Goal: Task Accomplishment & Management: Complete application form

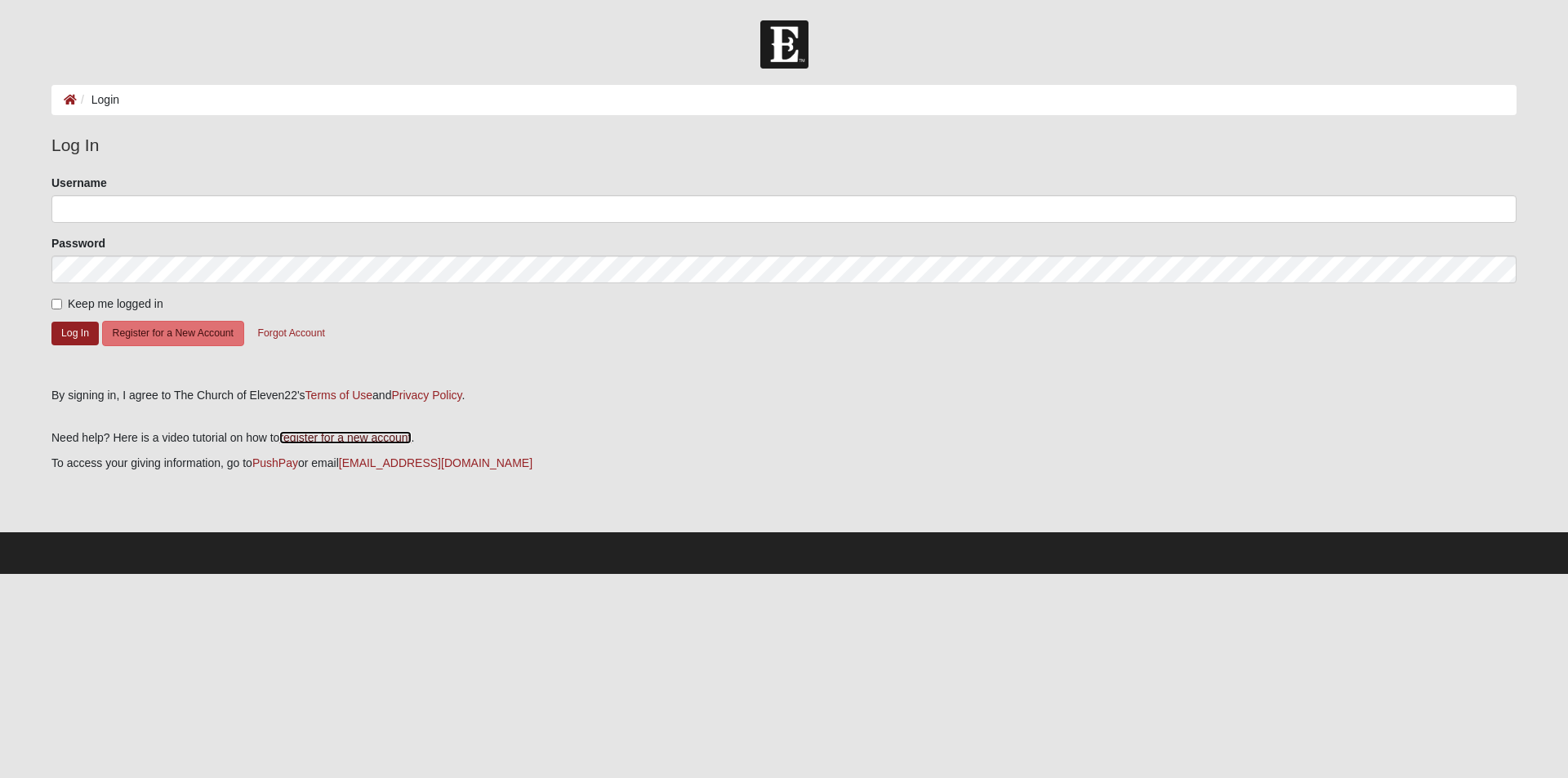
click at [349, 436] on link "register for a new account" at bounding box center [345, 437] width 131 height 13
click at [204, 342] on button "Register for a New Account" at bounding box center [173, 334] width 142 height 26
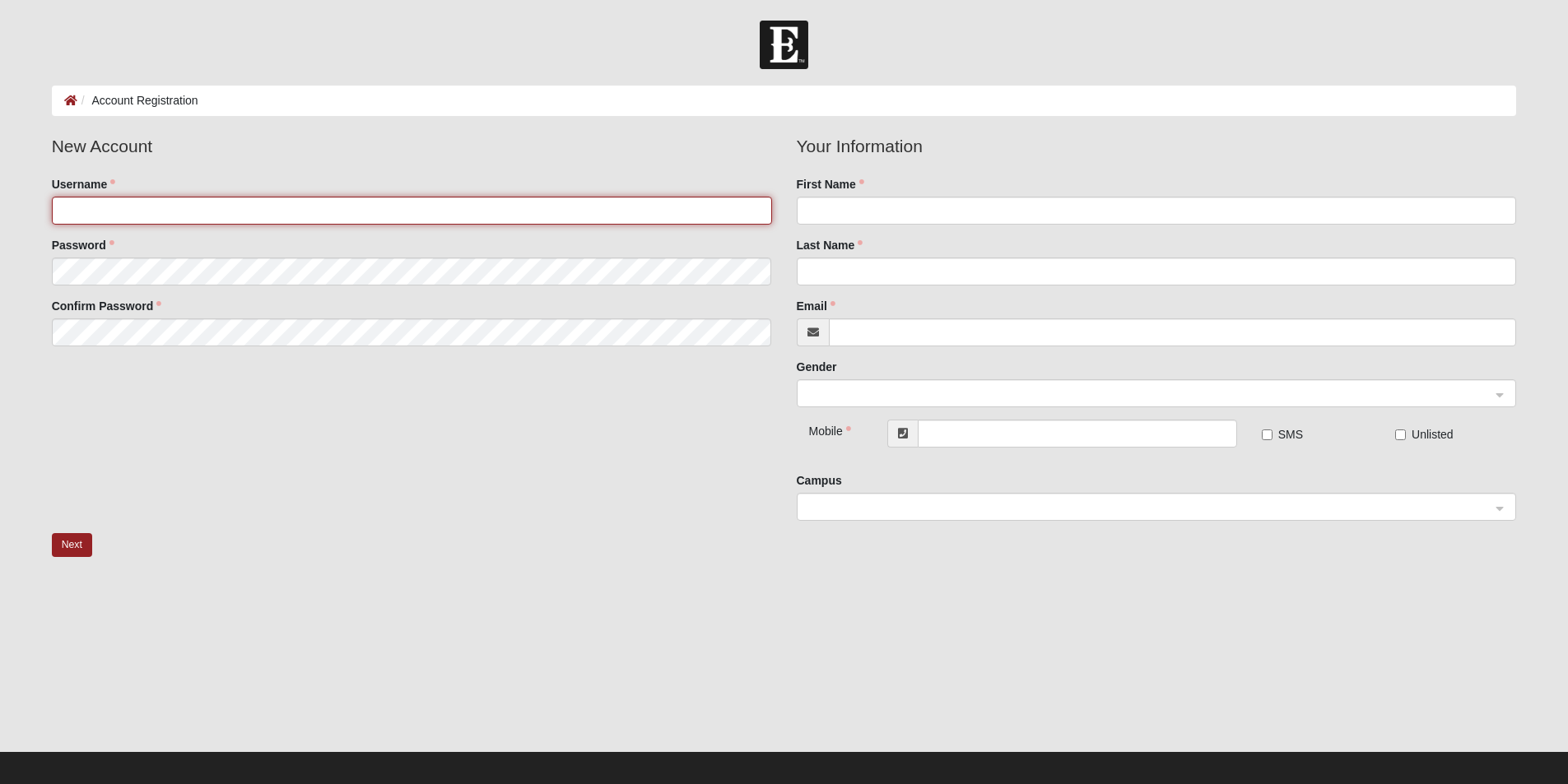
click at [281, 206] on input "Username" at bounding box center [411, 211] width 720 height 28
type input "romeo"
